Goal: Task Accomplishment & Management: Complete application form

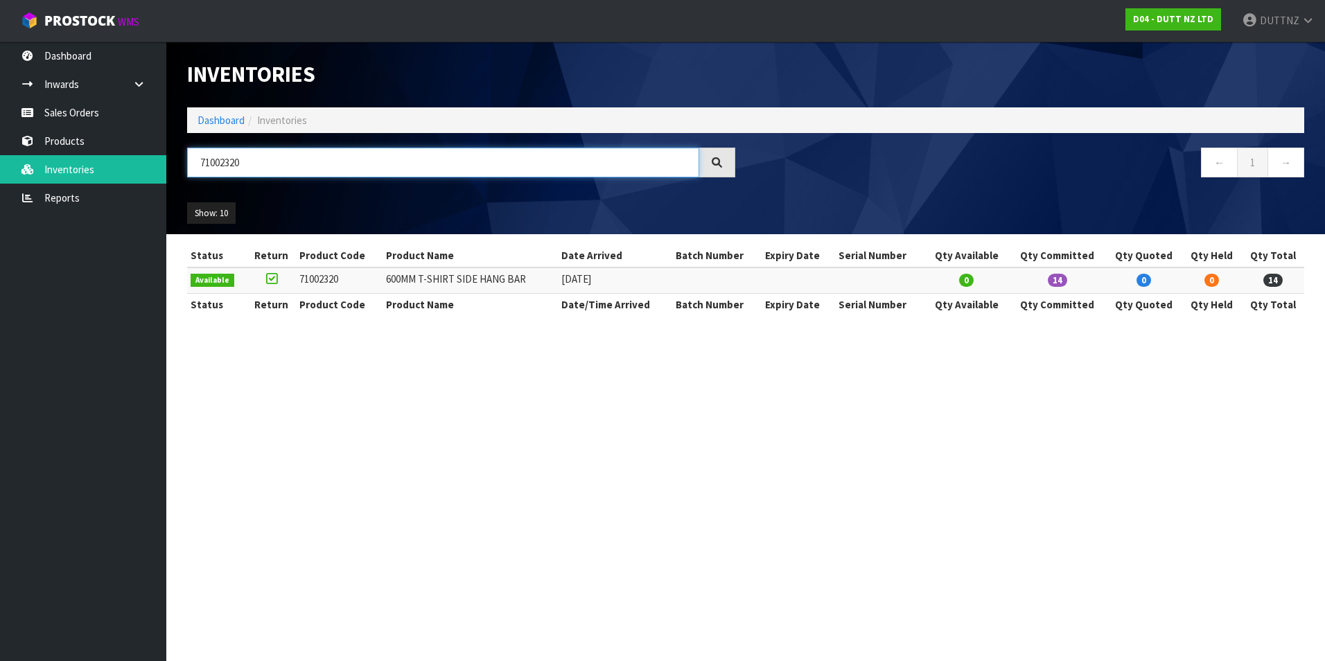
click at [300, 166] on input "71002320" at bounding box center [443, 163] width 512 height 30
type input "DSL"
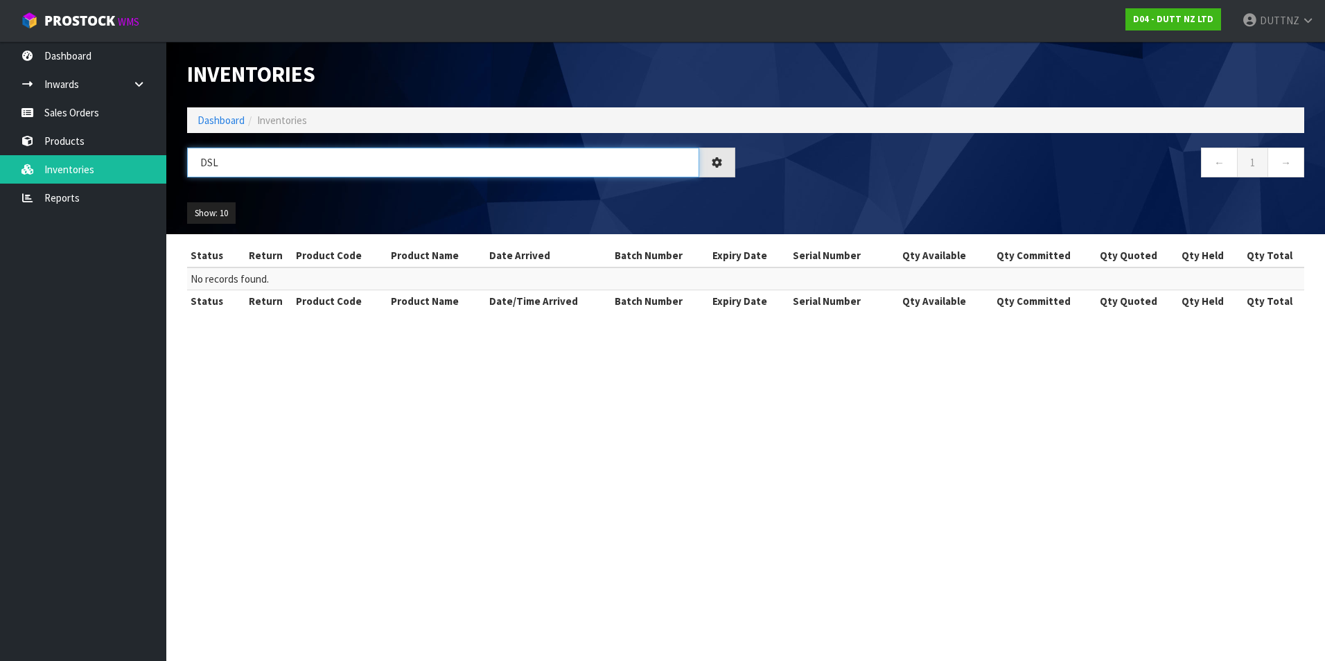
click at [207, 169] on input "DSL" at bounding box center [443, 163] width 512 height 30
click at [63, 144] on link "Products" at bounding box center [83, 141] width 166 height 28
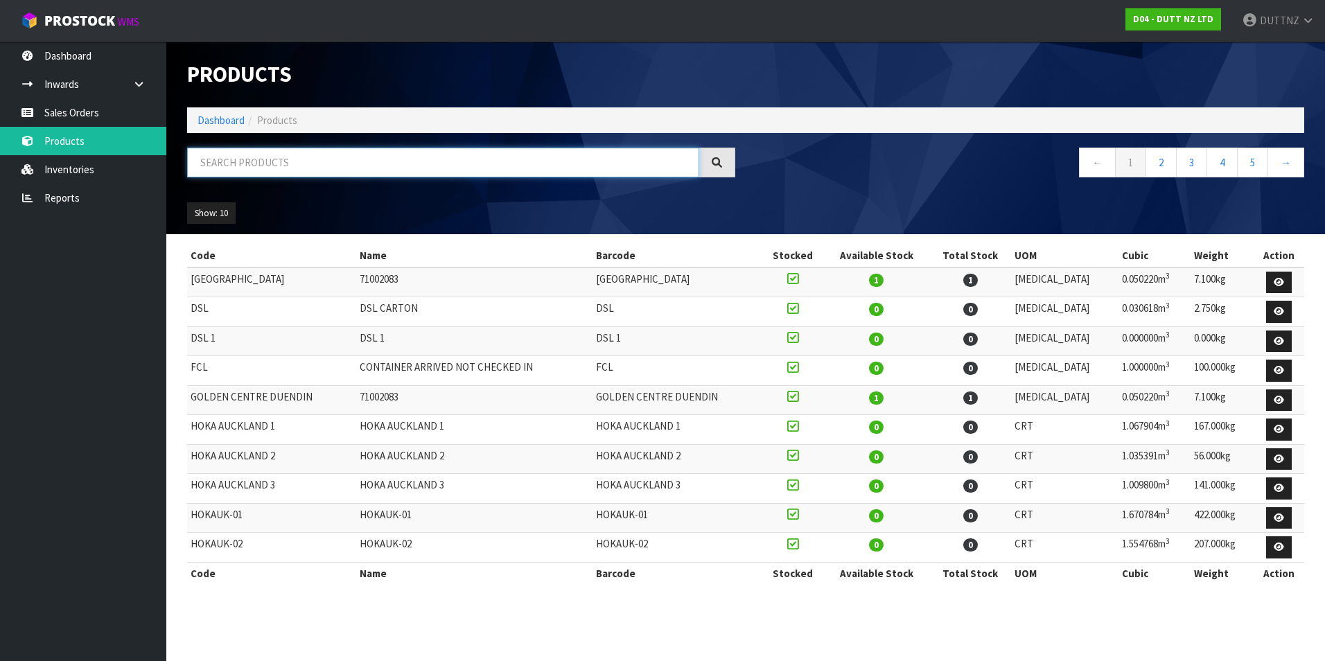
click at [223, 167] on input "text" at bounding box center [443, 163] width 512 height 30
click at [84, 101] on link "Sales Orders" at bounding box center [83, 112] width 166 height 28
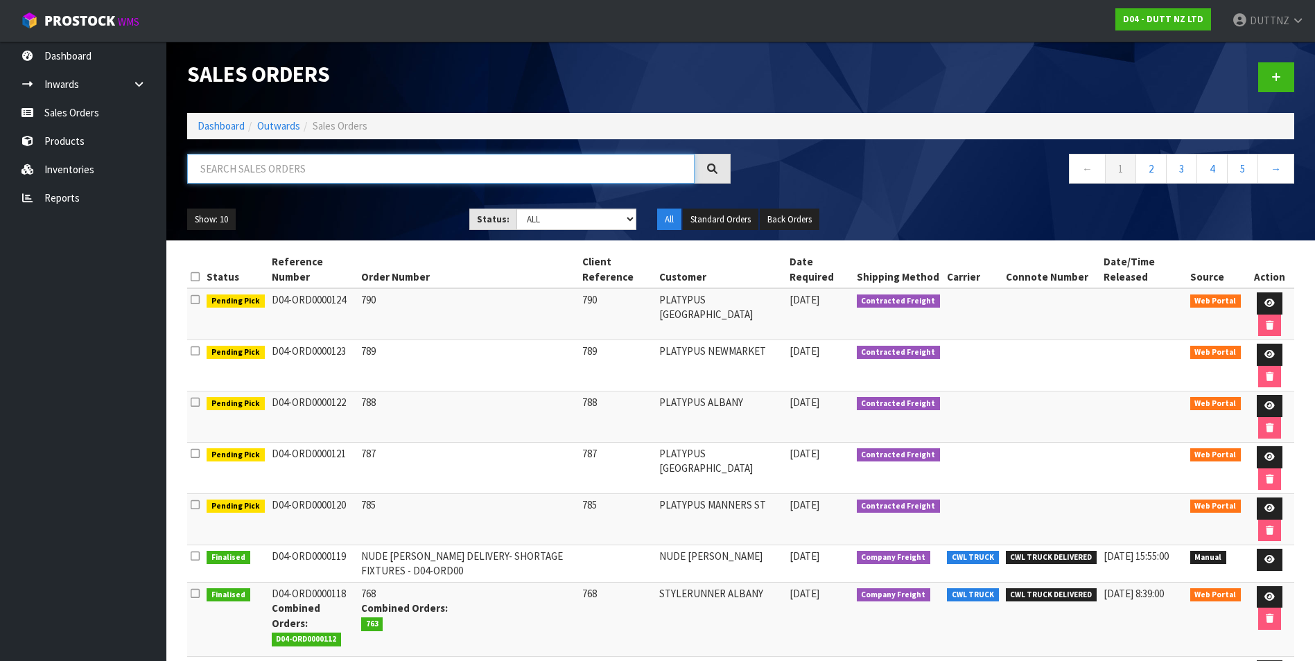
click at [301, 169] on input "text" at bounding box center [440, 169] width 507 height 30
type input "DSL"
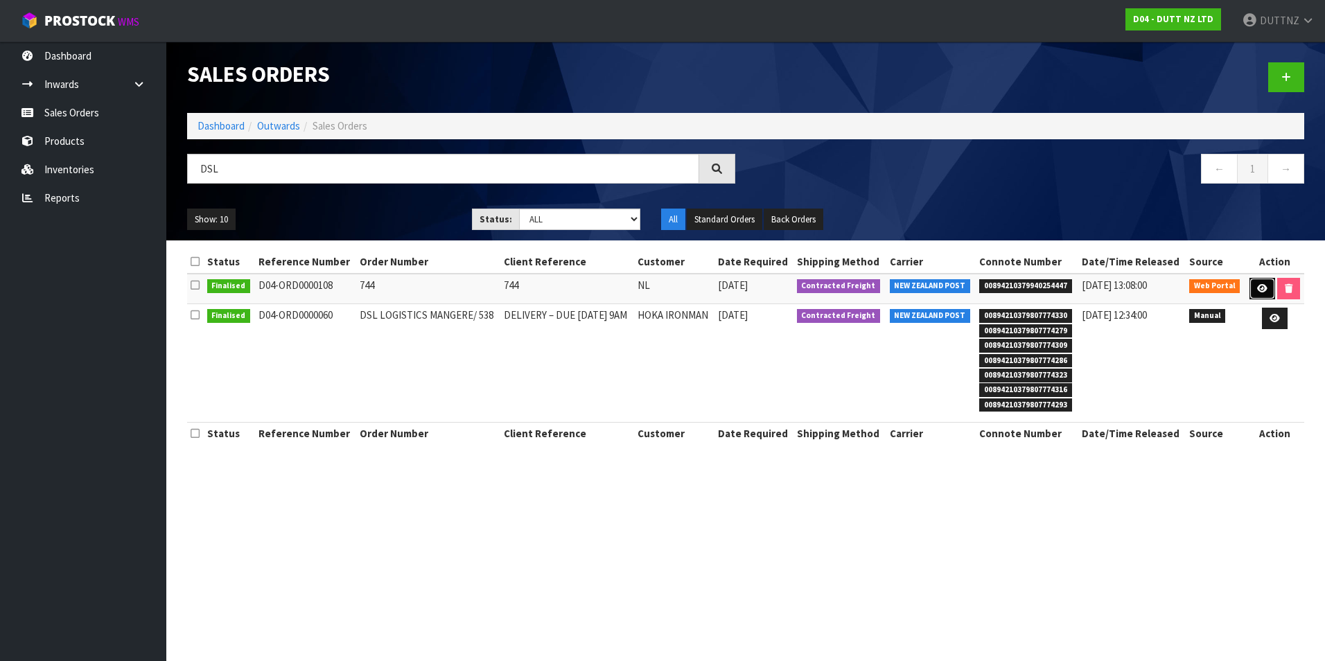
click at [1255, 288] on link at bounding box center [1263, 289] width 26 height 22
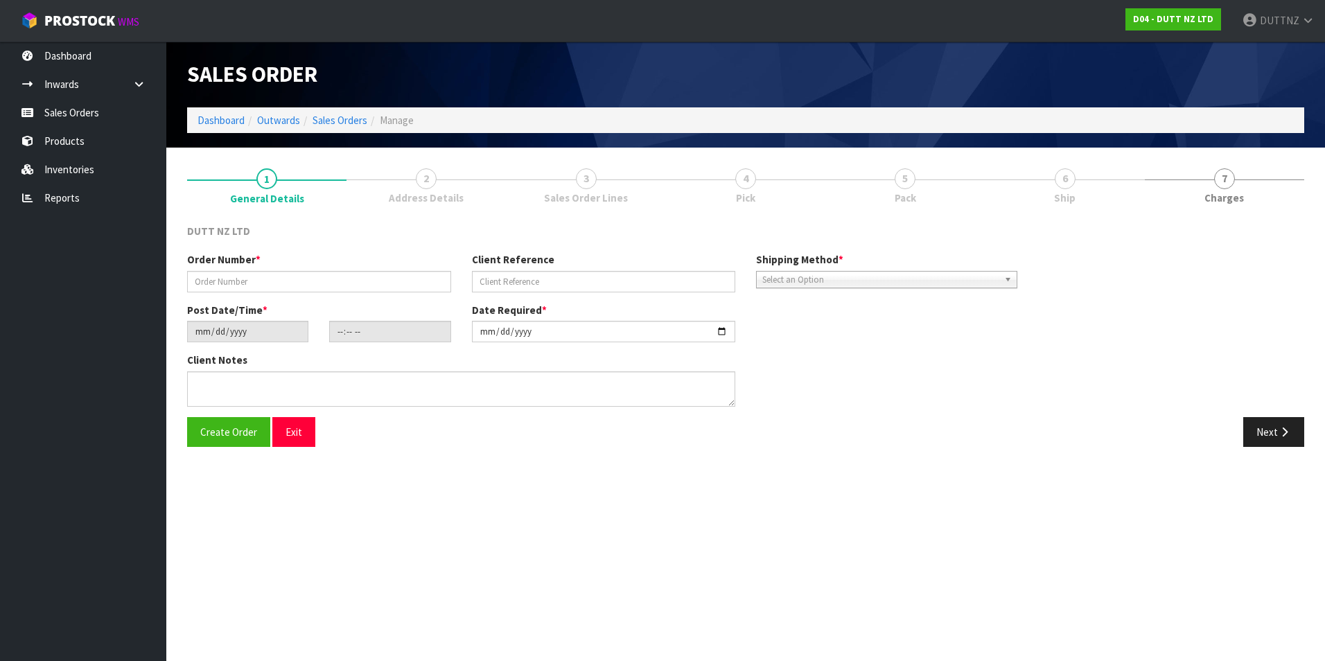
type input "744"
type input "[DATE]"
type input "19:30:00.000"
type input "[DATE]"
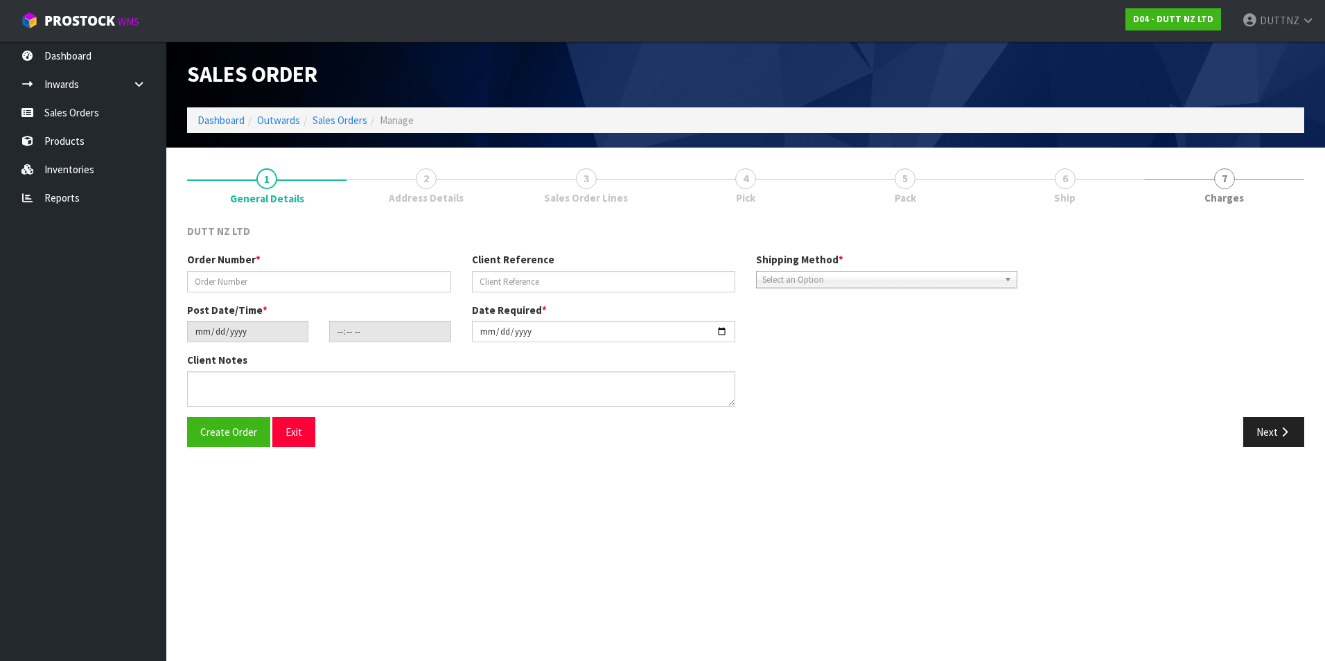
type textarea "DELVIERY TO STORE - DSL LOGISTICS [STREET_ADDRESS][PERSON_NAME]"
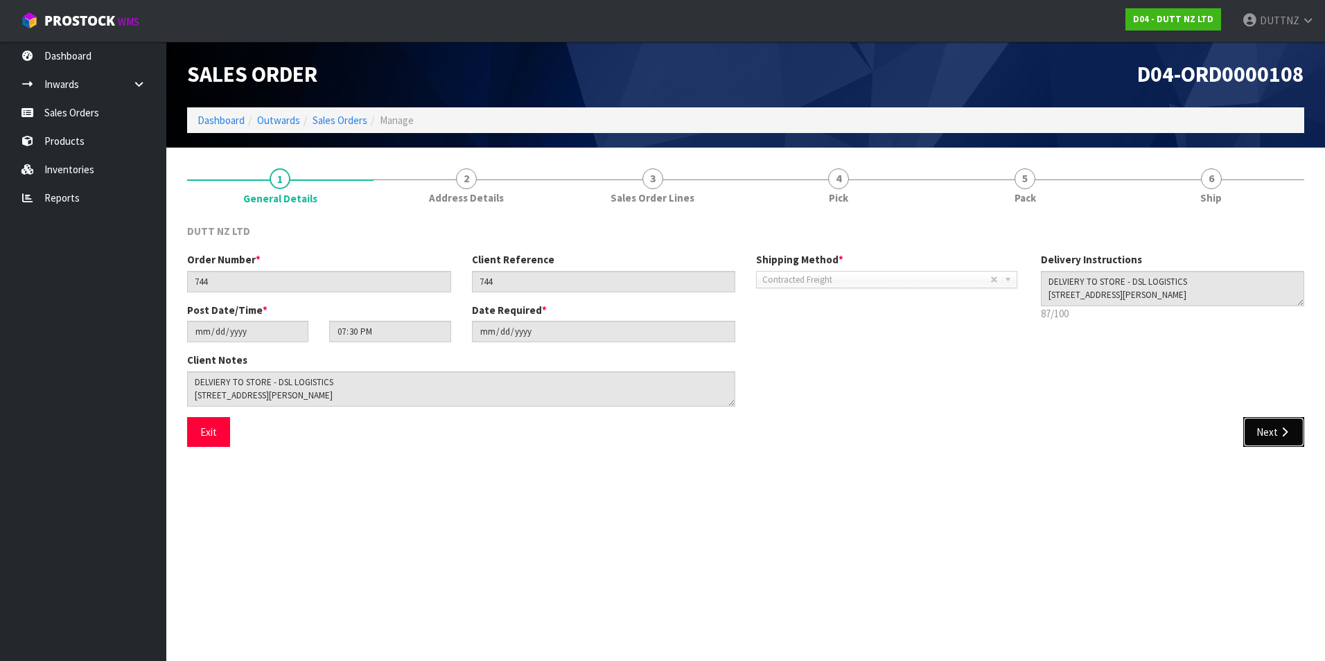
click at [1268, 442] on button "Next" at bounding box center [1274, 432] width 61 height 30
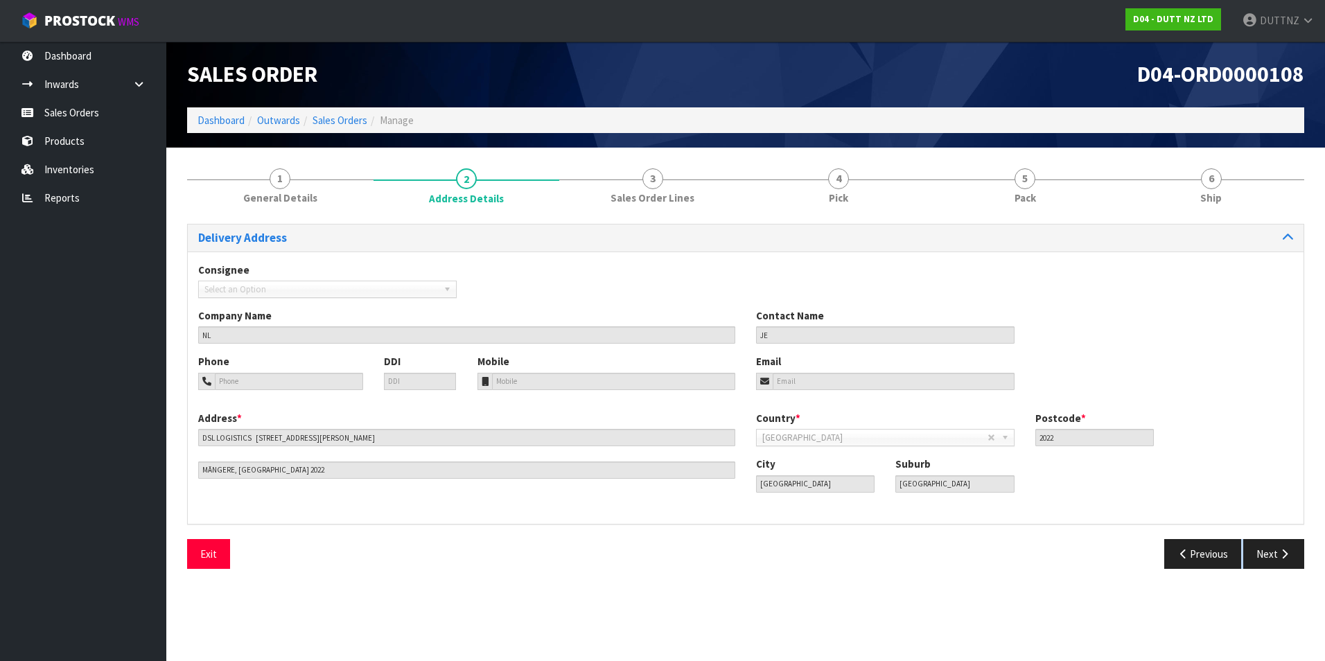
click at [1268, 442] on section "Edit Sales Order D04-ORD0000108 Dashboard Outwards Sales Orders Manage Sales Or…" at bounding box center [662, 330] width 1325 height 661
click at [1283, 550] on icon "button" at bounding box center [1284, 554] width 13 height 10
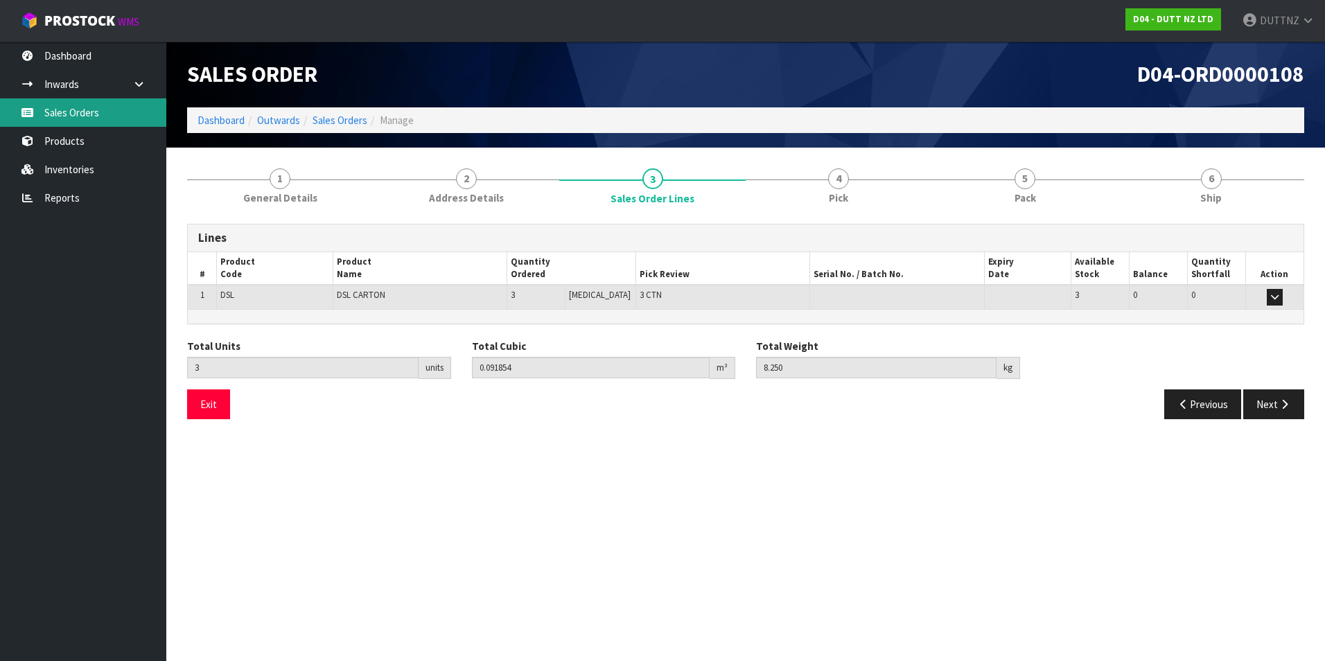
click at [141, 116] on link "Sales Orders" at bounding box center [83, 112] width 166 height 28
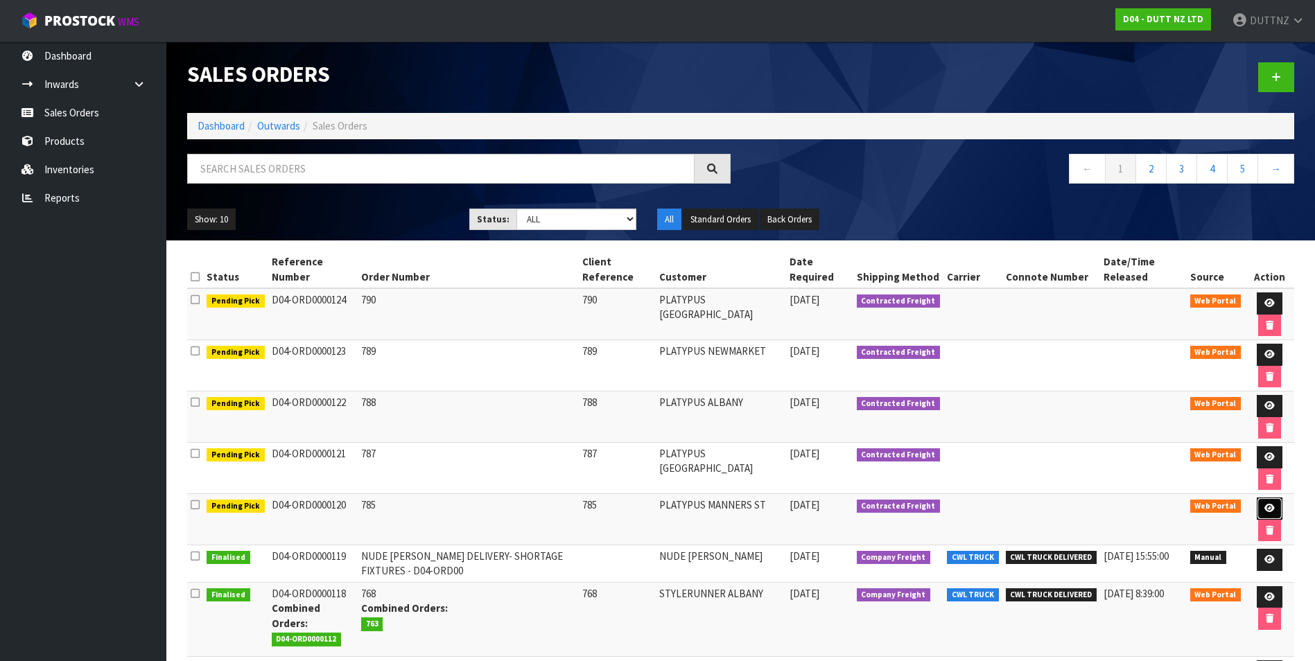
click at [1270, 510] on icon at bounding box center [1269, 508] width 10 height 9
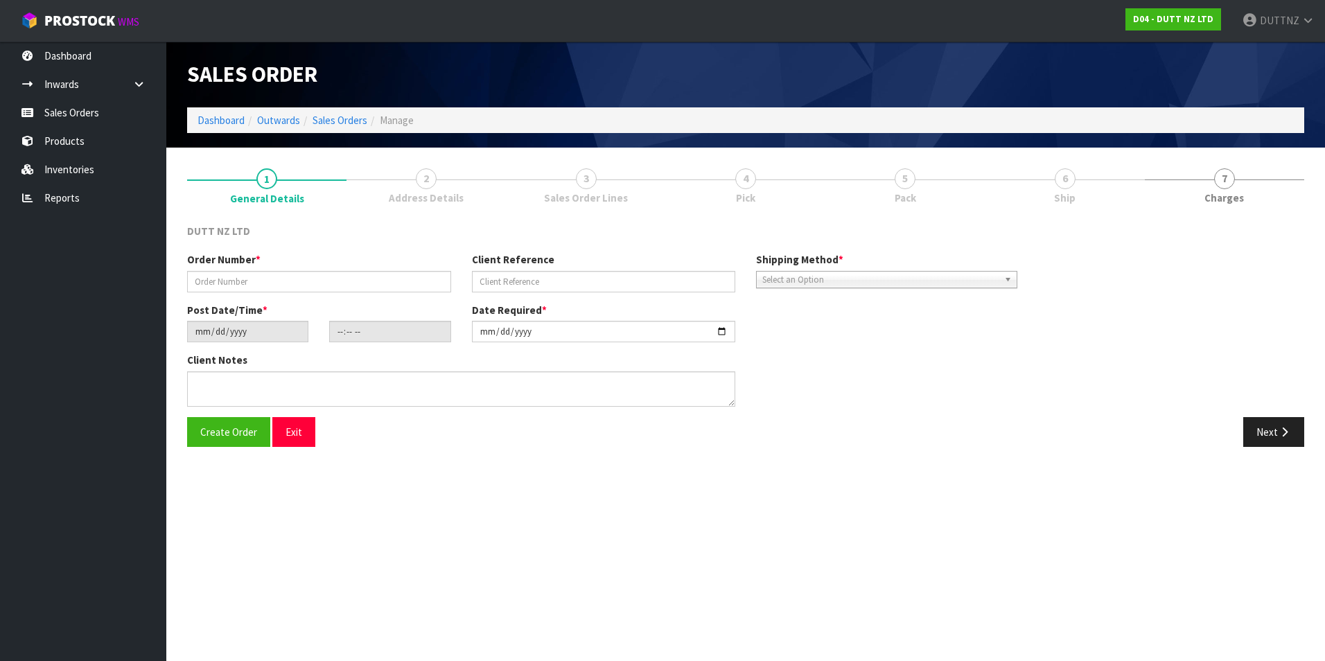
type input "785"
type input "[DATE]"
type input "11:40:00.000"
type input "[DATE]"
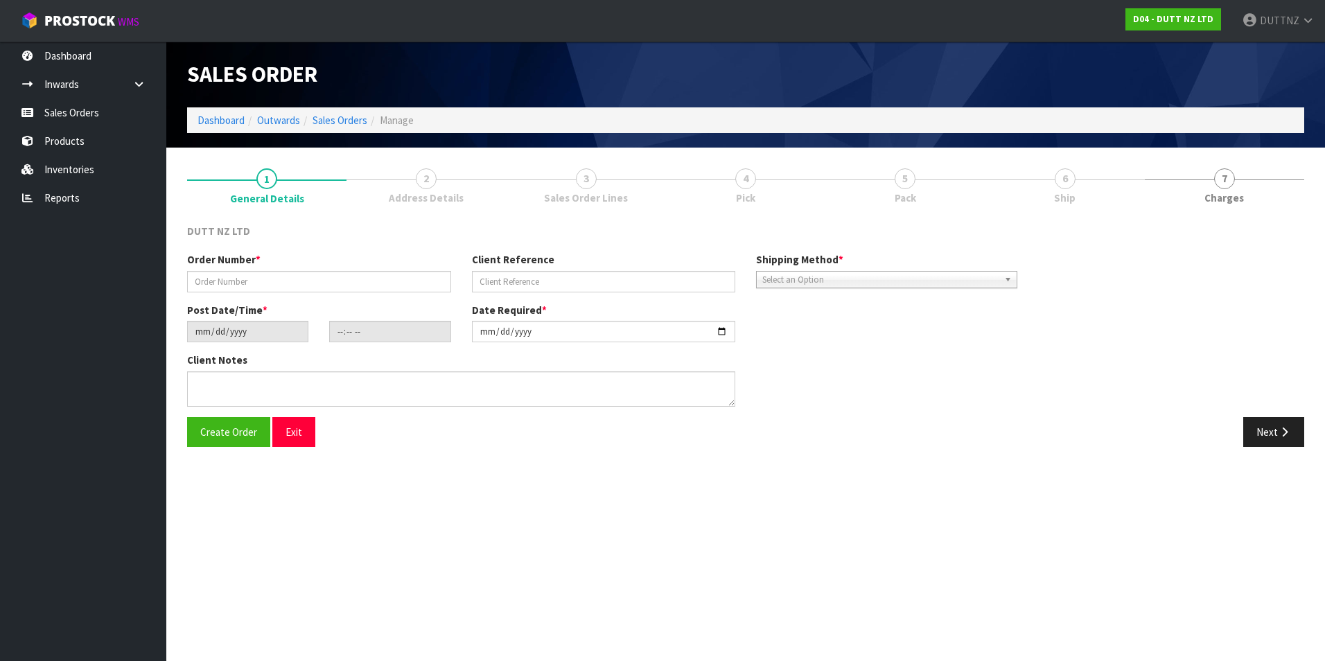
type textarea "DELVIERY TO STORE [PHONE_NUMBER]"
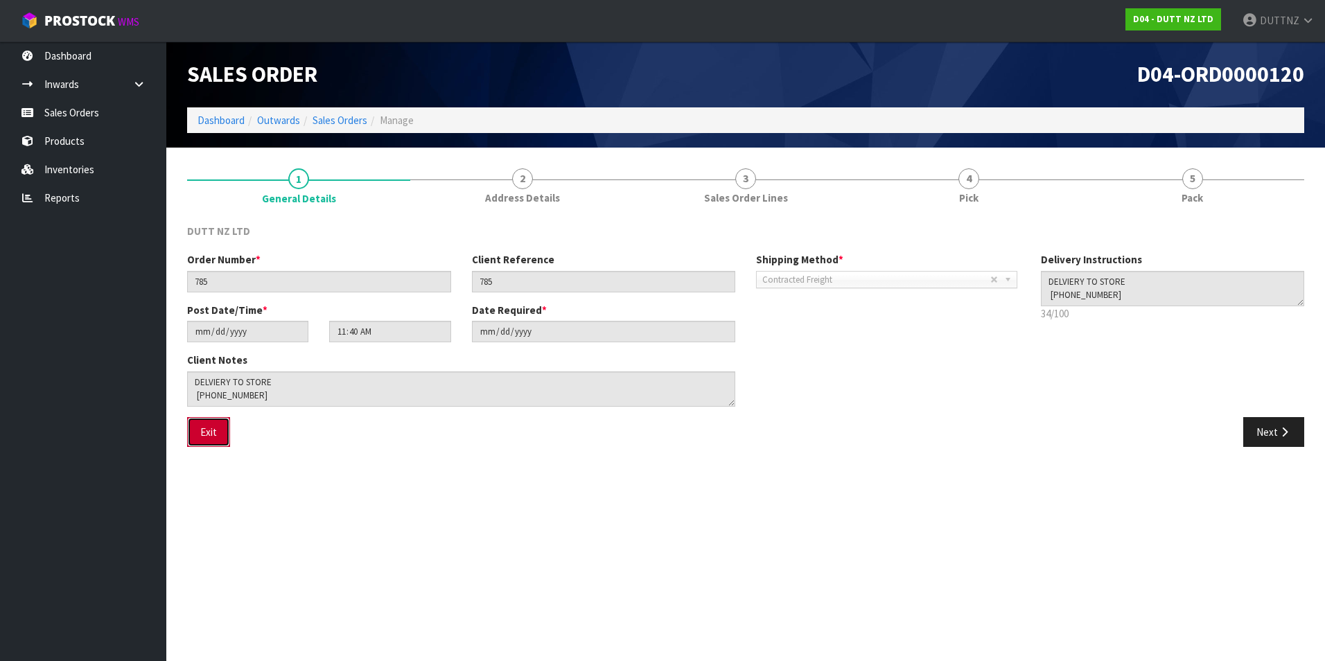
click at [216, 439] on button "Exit" at bounding box center [208, 432] width 43 height 30
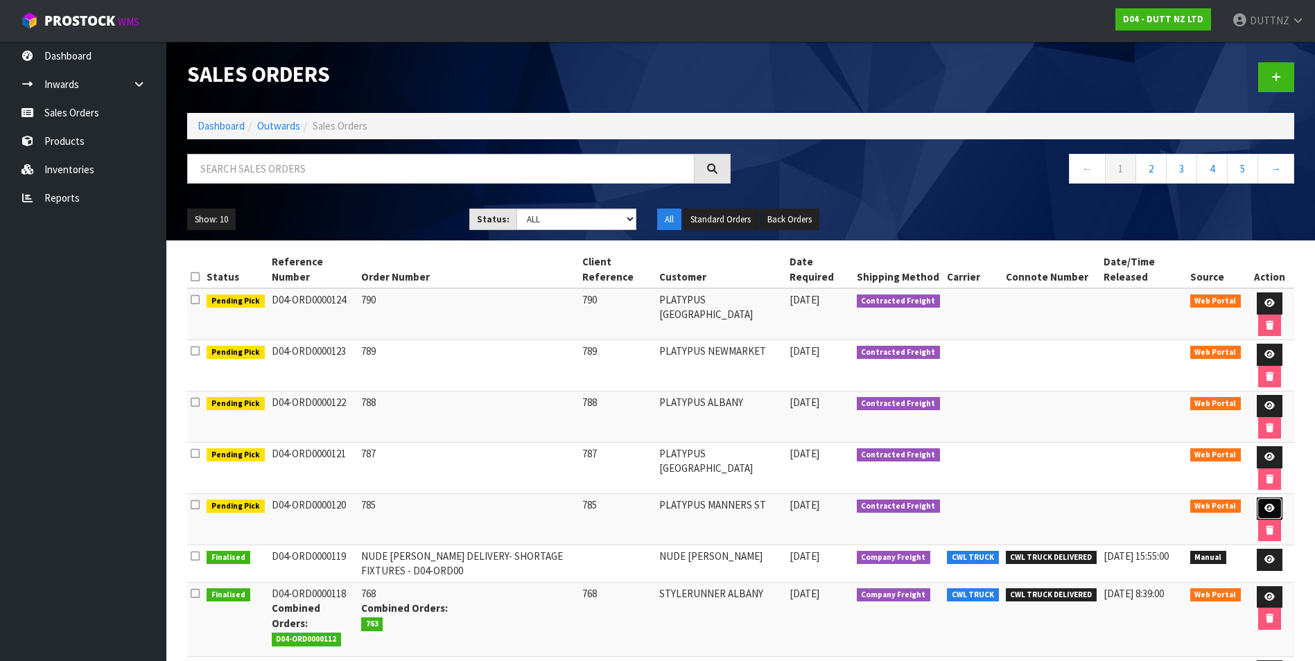
click at [1276, 510] on link at bounding box center [1270, 509] width 26 height 22
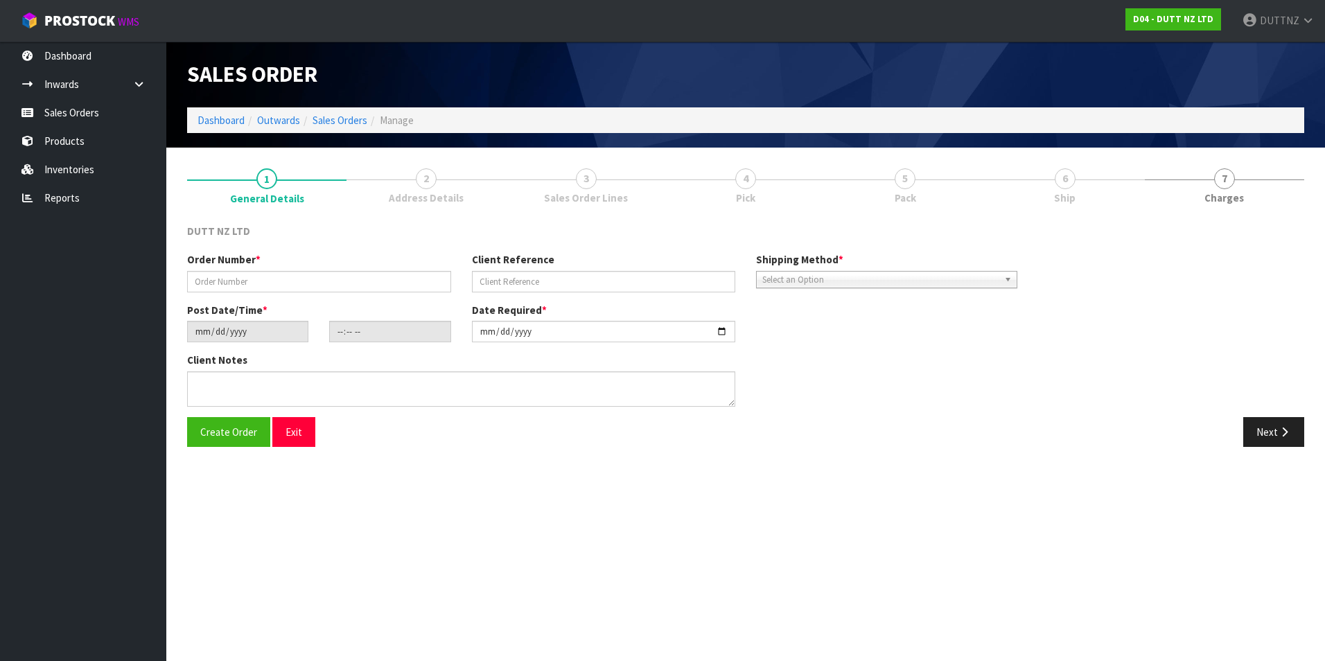
type input "785"
type input "[DATE]"
type input "11:40:00.000"
type input "[DATE]"
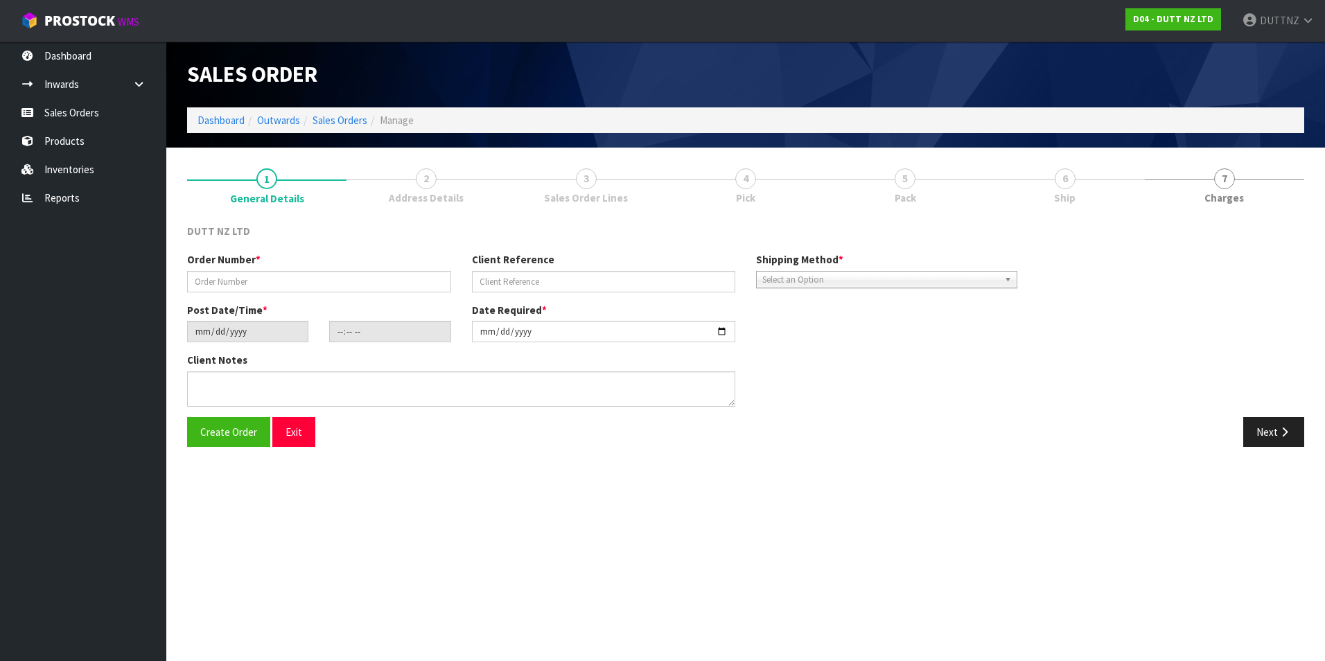
type textarea "DELVIERY TO STORE [PHONE_NUMBER]"
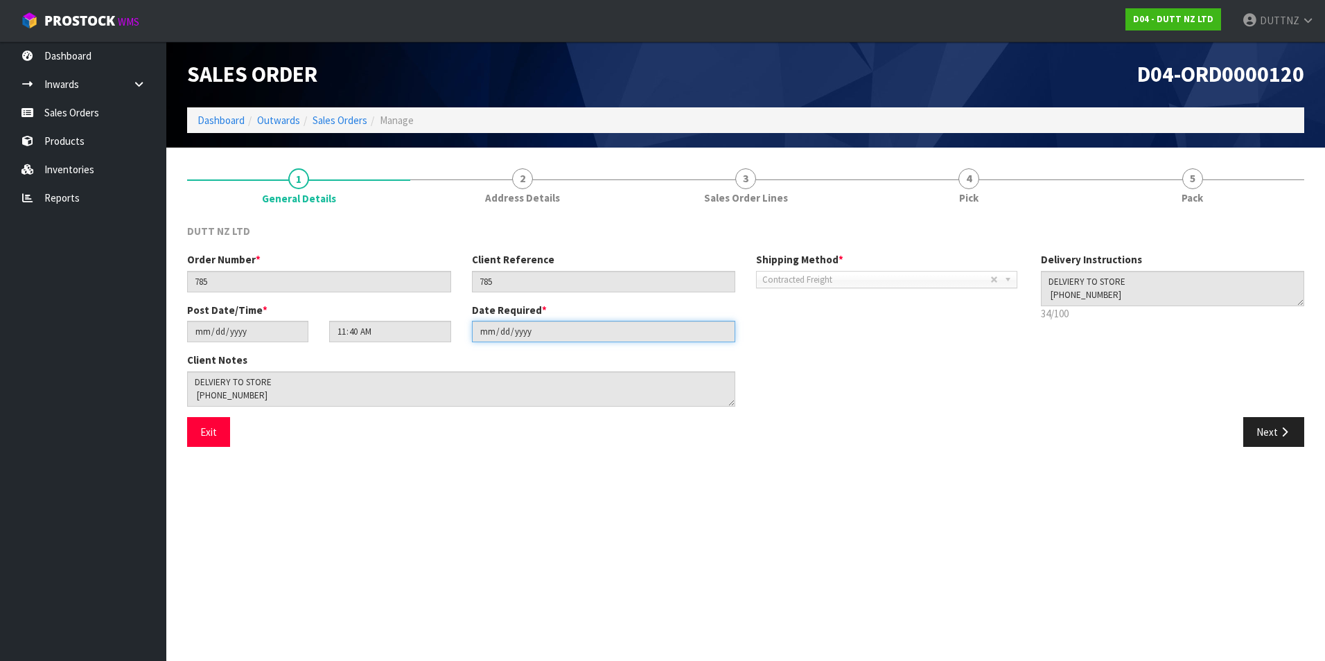
click at [645, 336] on input "[DATE]" at bounding box center [604, 331] width 264 height 21
click at [582, 526] on section "Edit Sales Order D04-ORD0000120 Dashboard Outwards Sales Orders Manage Sales Or…" at bounding box center [662, 330] width 1325 height 661
click at [207, 431] on button "Exit" at bounding box center [208, 432] width 43 height 30
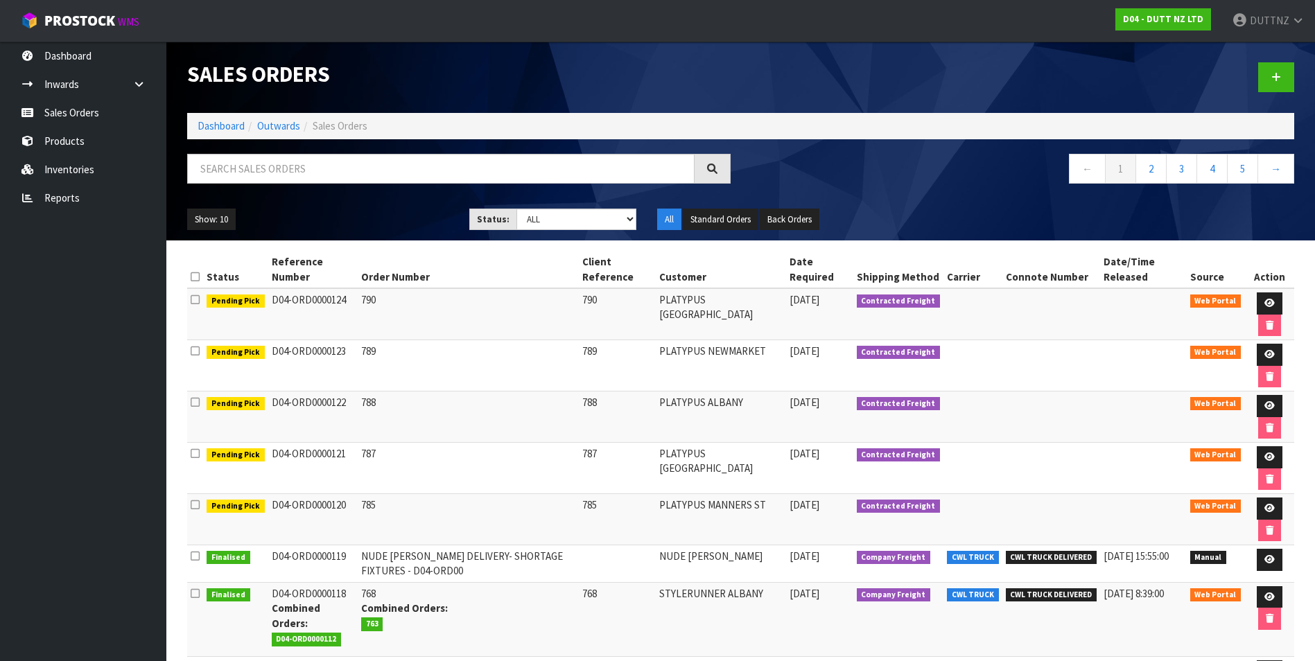
drag, startPoint x: 384, startPoint y: 502, endPoint x: 260, endPoint y: 303, distance: 234.5
click at [260, 303] on tbody "Pending Pick D04-ORD0000124 790 [STREET_ADDRESS] [DATE] Contracted Freight Web …" at bounding box center [740, 561] width 1107 height 546
drag, startPoint x: 260, startPoint y: 303, endPoint x: 552, endPoint y: 379, distance: 301.5
click at [541, 378] on td "789" at bounding box center [468, 365] width 221 height 51
click at [467, 501] on td "785" at bounding box center [468, 519] width 221 height 51
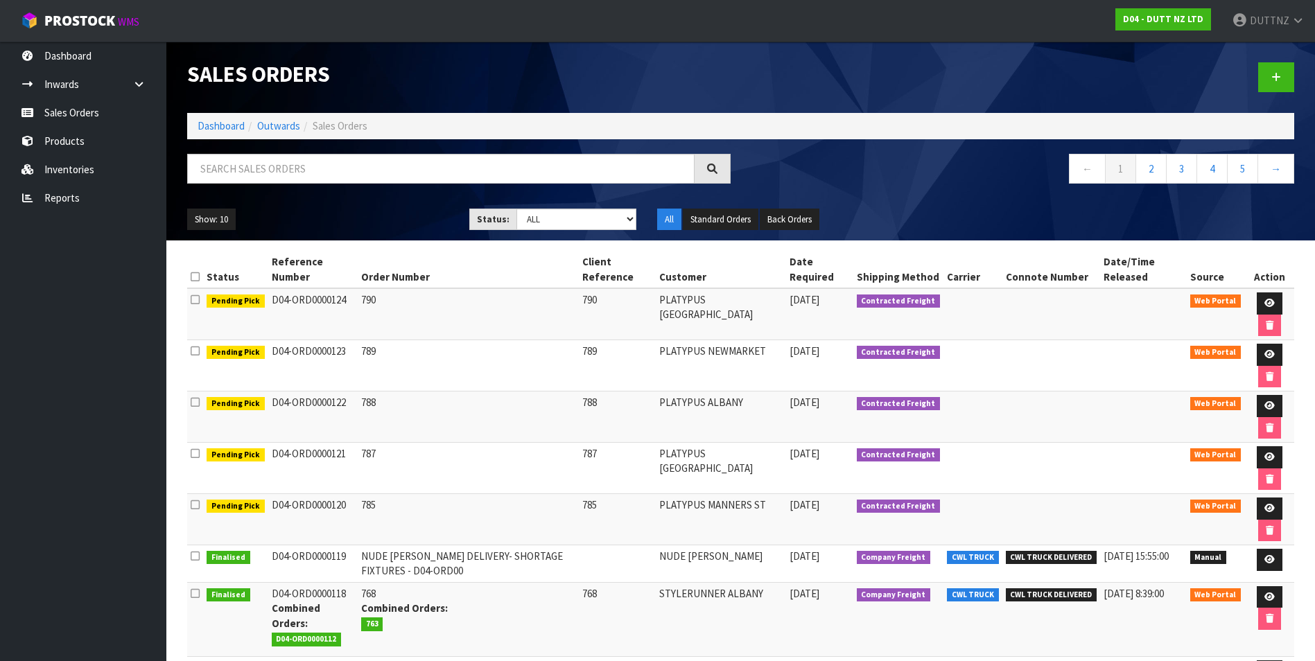
click at [191, 501] on icon at bounding box center [195, 505] width 9 height 10
click at [194, 506] on icon at bounding box center [195, 505] width 9 height 10
drag, startPoint x: 254, startPoint y: 498, endPoint x: 277, endPoint y: 506, distance: 23.5
click at [256, 500] on td "Pending Pick" at bounding box center [235, 519] width 65 height 51
click at [293, 507] on td "D04-ORD0000120" at bounding box center [312, 519] width 89 height 51
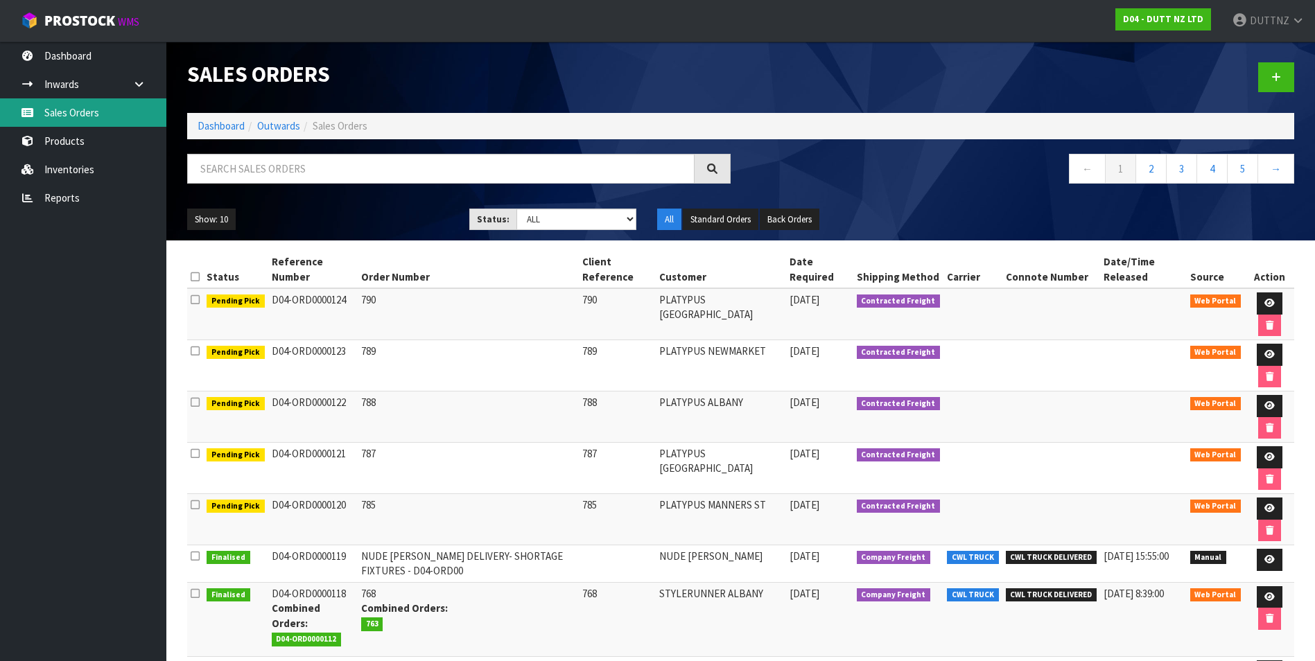
click at [90, 115] on link "Sales Orders" at bounding box center [83, 112] width 166 height 28
click at [1271, 502] on link at bounding box center [1270, 509] width 26 height 22
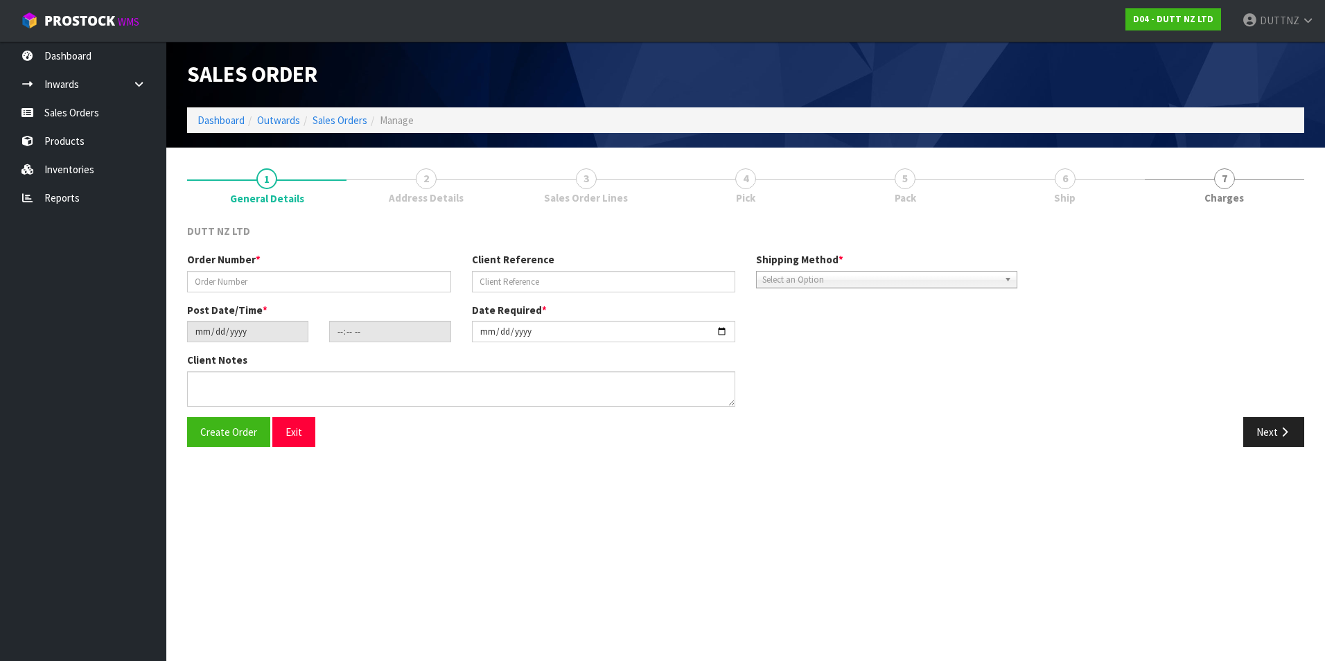
type input "785"
type input "[DATE]"
type input "11:40:00.000"
type input "[DATE]"
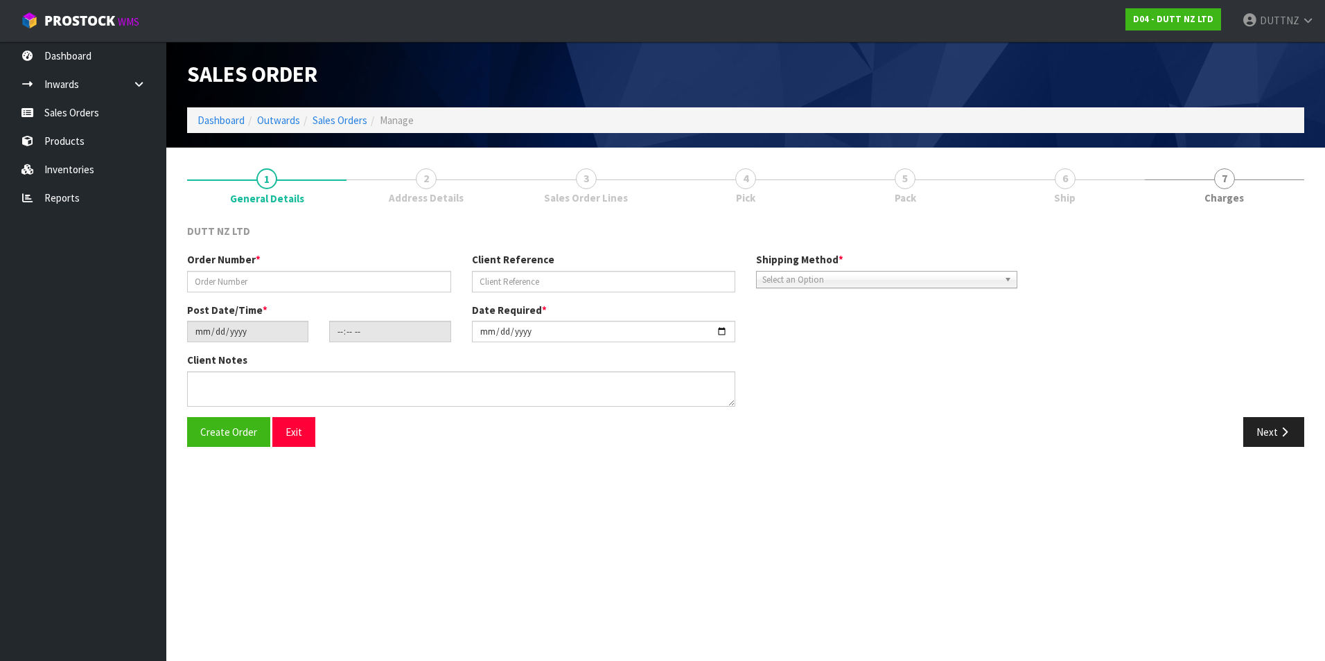
type textarea "DELVIERY TO STORE [PHONE_NUMBER]"
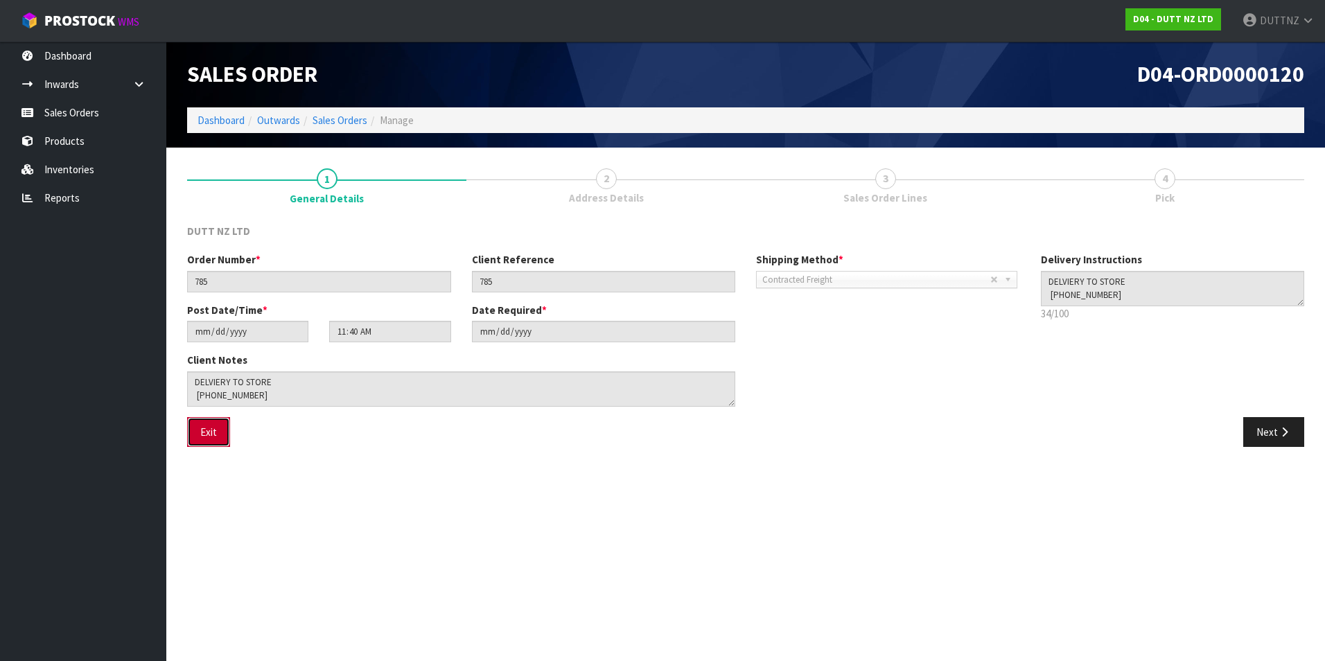
click at [206, 433] on button "Exit" at bounding box center [208, 432] width 43 height 30
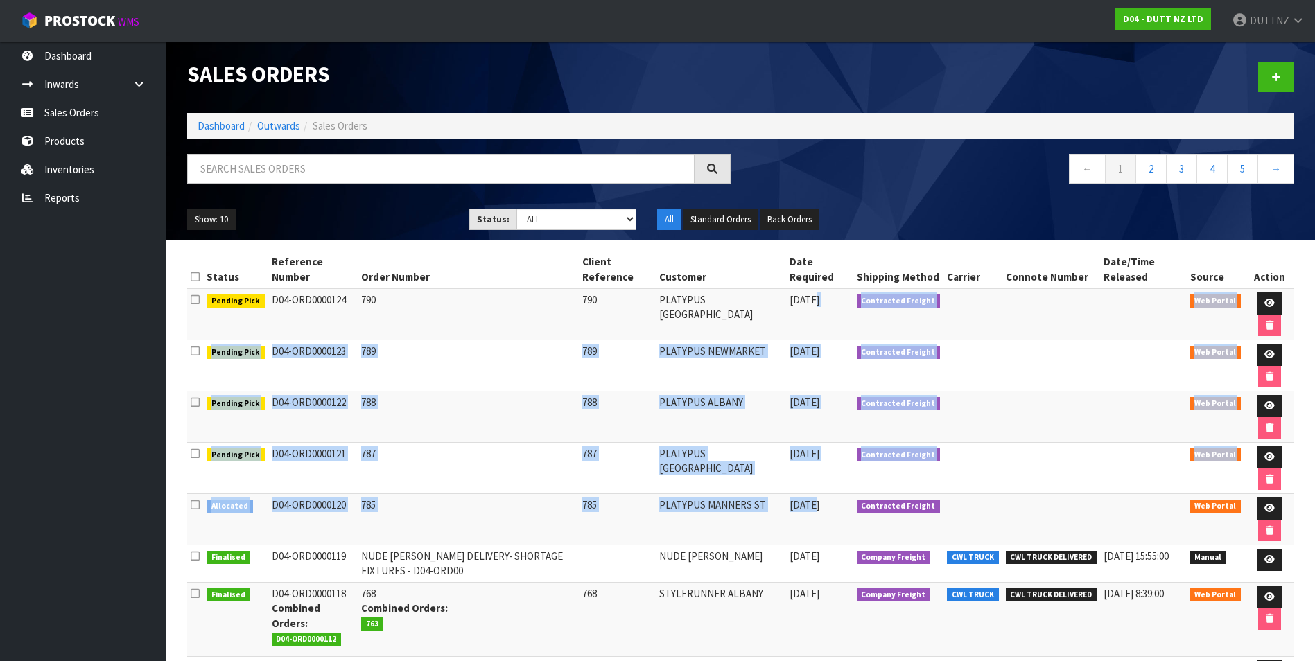
drag, startPoint x: 811, startPoint y: 507, endPoint x: 812, endPoint y: 314, distance: 193.4
click at [812, 314] on tbody "Pending Pick D04-ORD0000124 790 [STREET_ADDRESS] [DATE] Contracted Freight Web …" at bounding box center [740, 561] width 1107 height 546
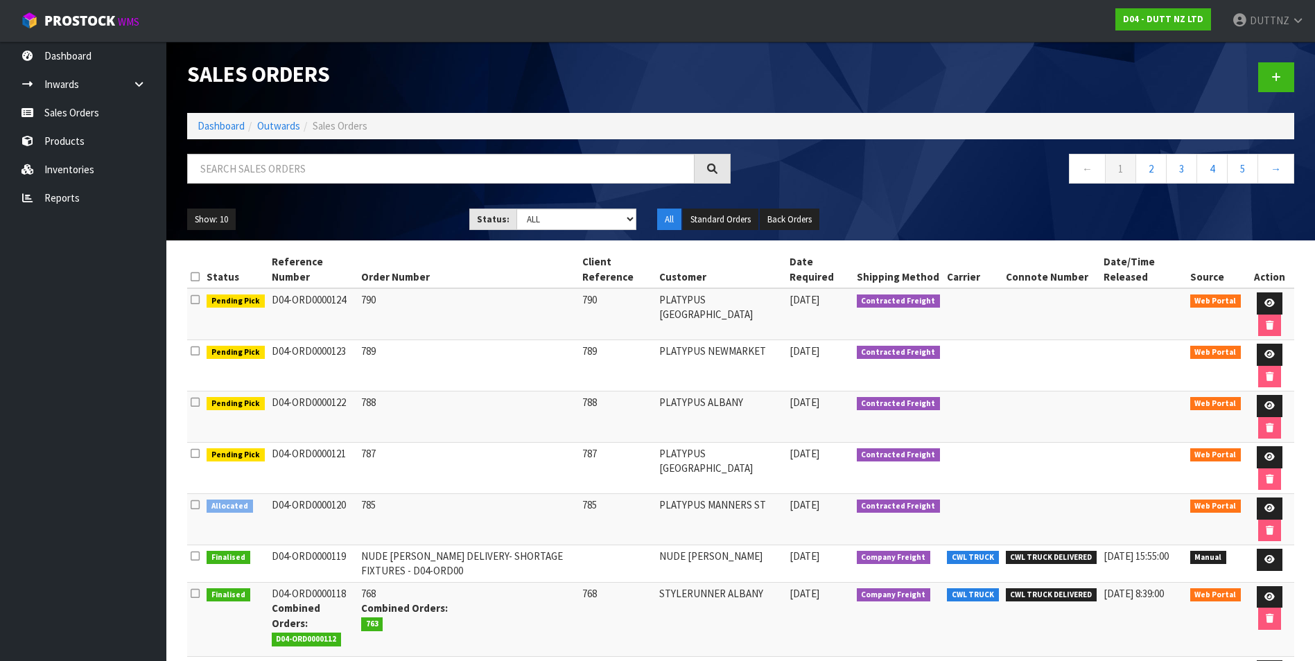
drag, startPoint x: 812, startPoint y: 314, endPoint x: 792, endPoint y: 298, distance: 25.1
click at [792, 298] on span "[DATE]" at bounding box center [805, 299] width 30 height 13
drag, startPoint x: 791, startPoint y: 297, endPoint x: 835, endPoint y: 507, distance: 214.5
click at [835, 507] on tbody "Pending Pick D04-ORD0000124 790 [STREET_ADDRESS] [DATE] Contracted Freight Web …" at bounding box center [740, 561] width 1107 height 546
click at [838, 504] on td "[DATE]" at bounding box center [819, 519] width 67 height 51
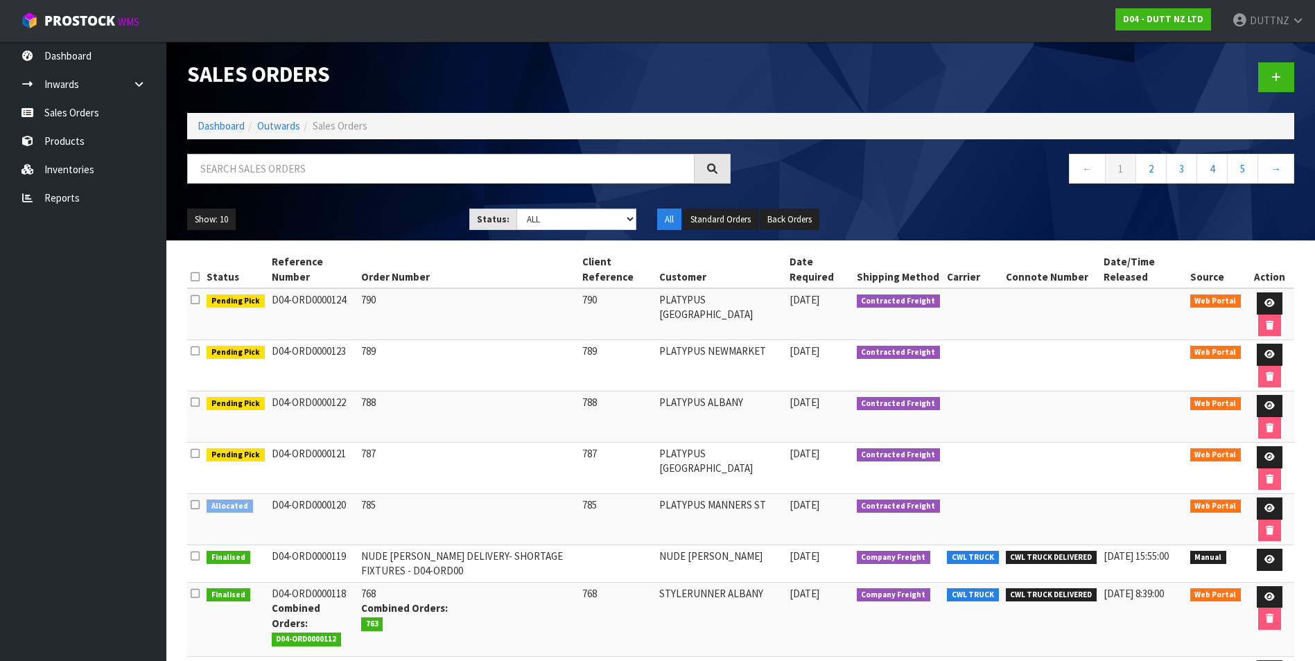
click at [918, 492] on td "Contracted Freight" at bounding box center [898, 468] width 91 height 51
